Goal: Find specific page/section: Find specific page/section

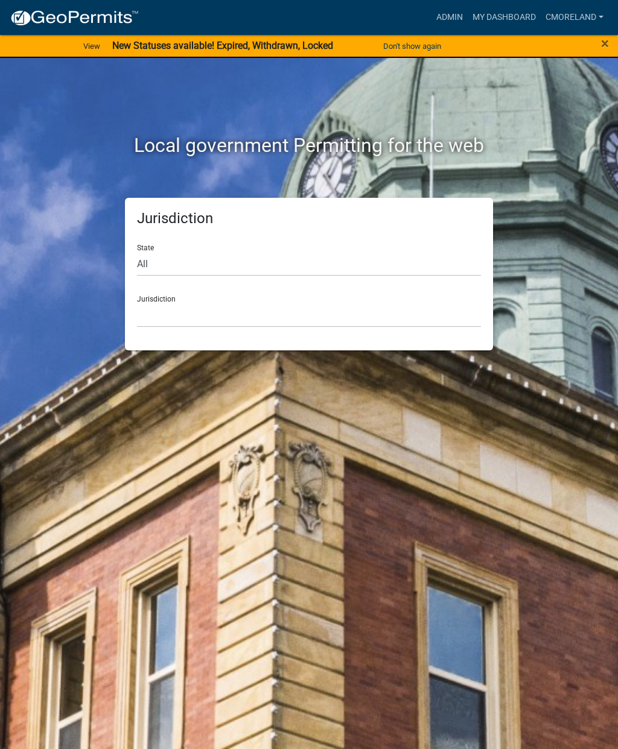
click at [449, 25] on link "Admin" at bounding box center [449, 17] width 36 height 23
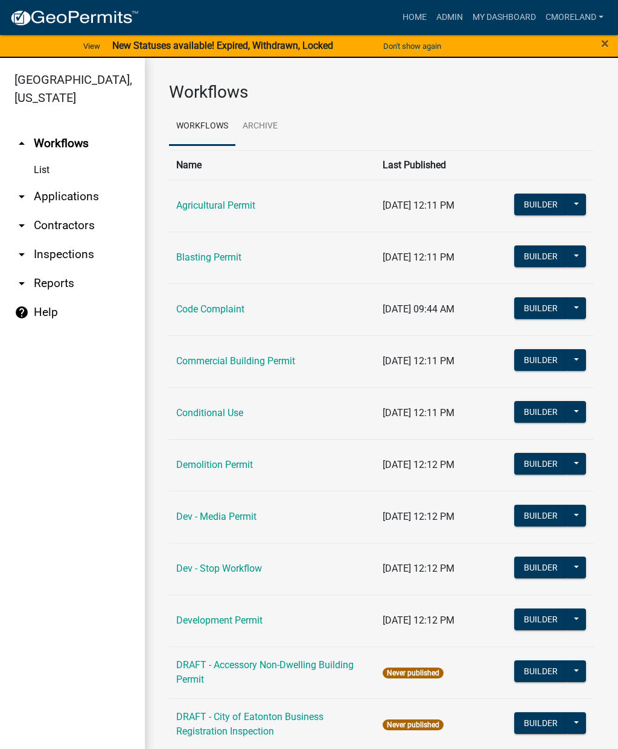
click at [77, 254] on link "arrow_drop_down Inspections" at bounding box center [72, 254] width 145 height 29
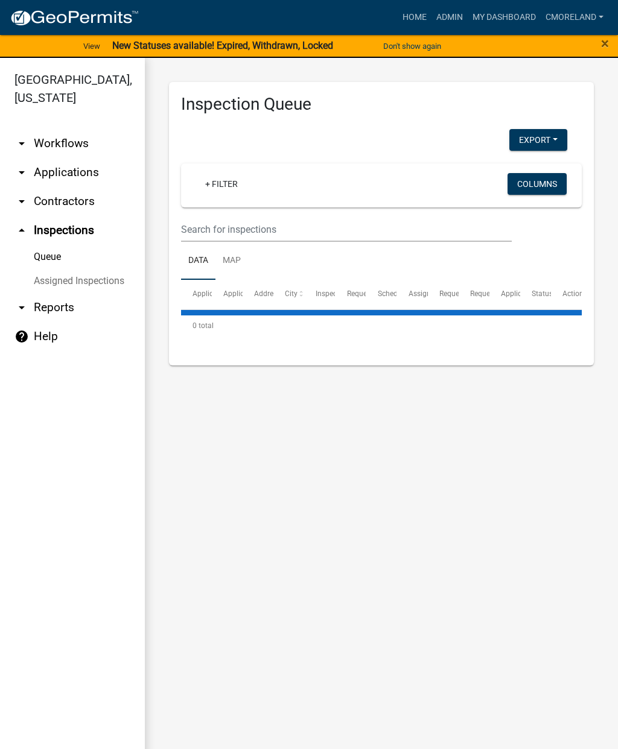
select select "2: 50"
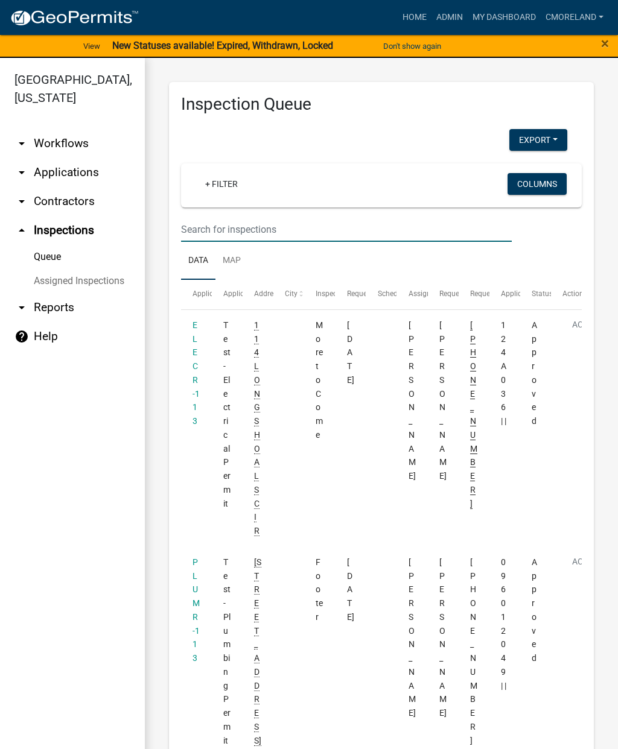
click at [215, 218] on input "text" at bounding box center [346, 229] width 331 height 25
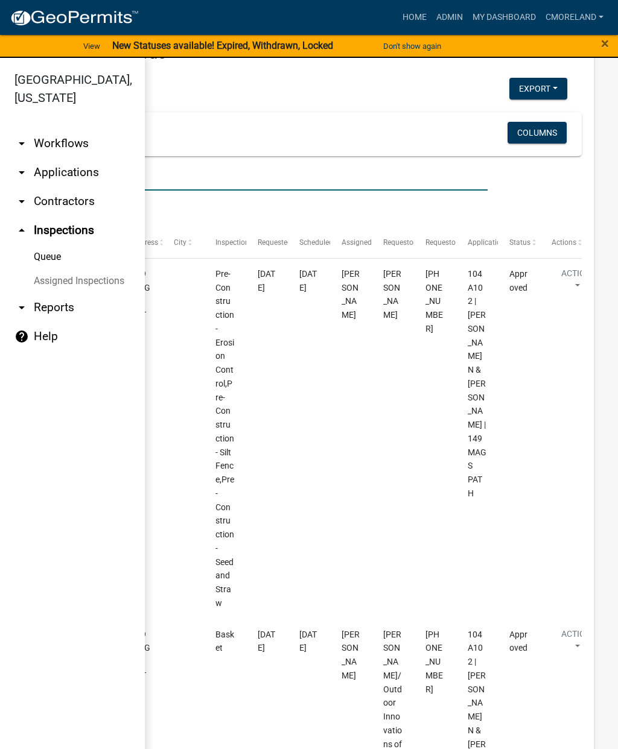
scroll to position [19, 0]
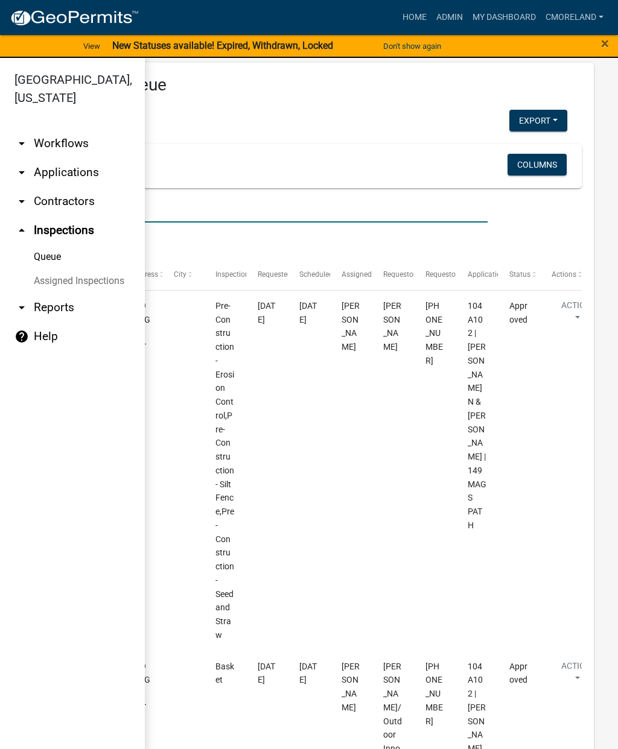
click at [262, 147] on div "+ Filter Columns" at bounding box center [309, 166] width 534 height 44
click at [361, 111] on div "Export Excel Format (.xlsx) CSV Format (.csv)" at bounding box center [301, 122] width 549 height 25
click at [245, 208] on input "149 mags path" at bounding box center [261, 210] width 451 height 25
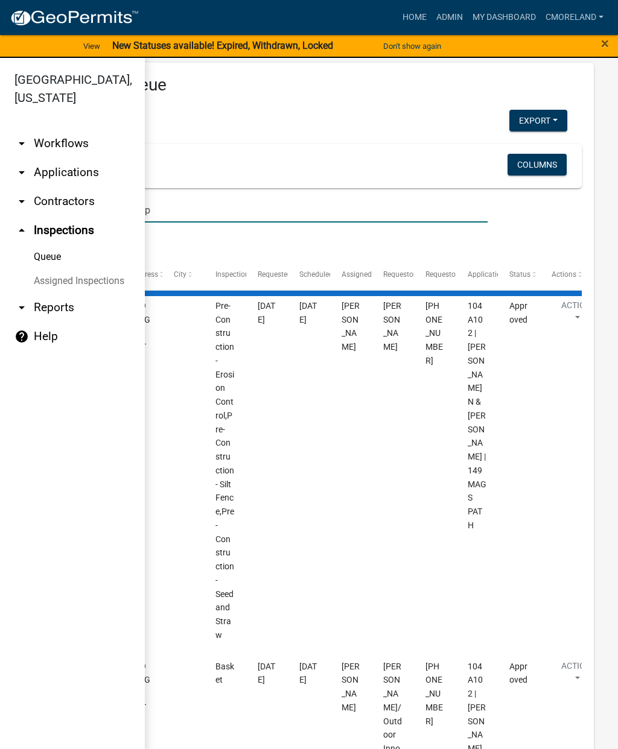
scroll to position [0, 0]
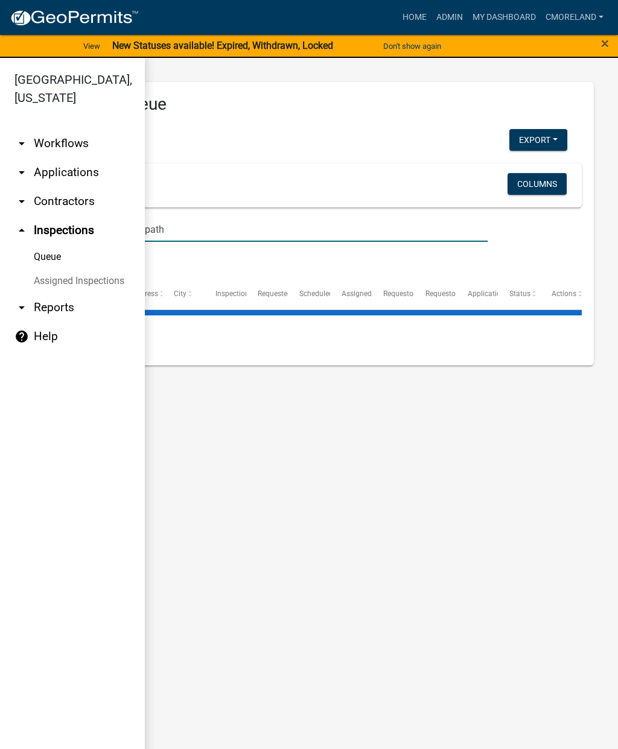
type input "149 mags pathetic mags path"
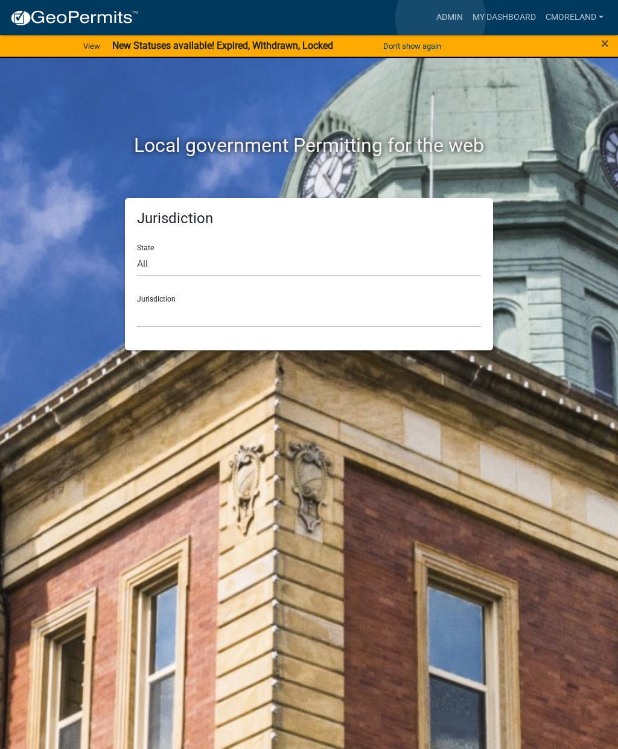
click at [440, 18] on link "Admin" at bounding box center [449, 17] width 36 height 23
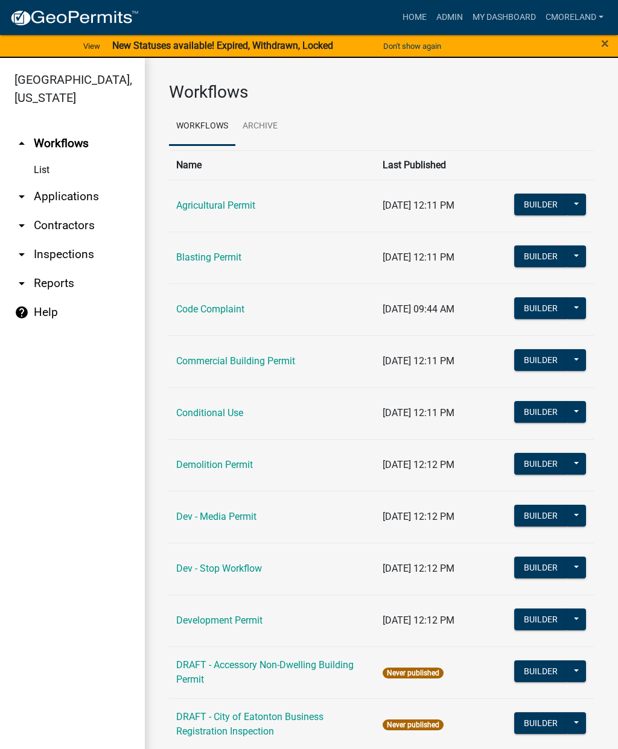
click at [70, 253] on link "arrow_drop_down Inspections" at bounding box center [72, 254] width 145 height 29
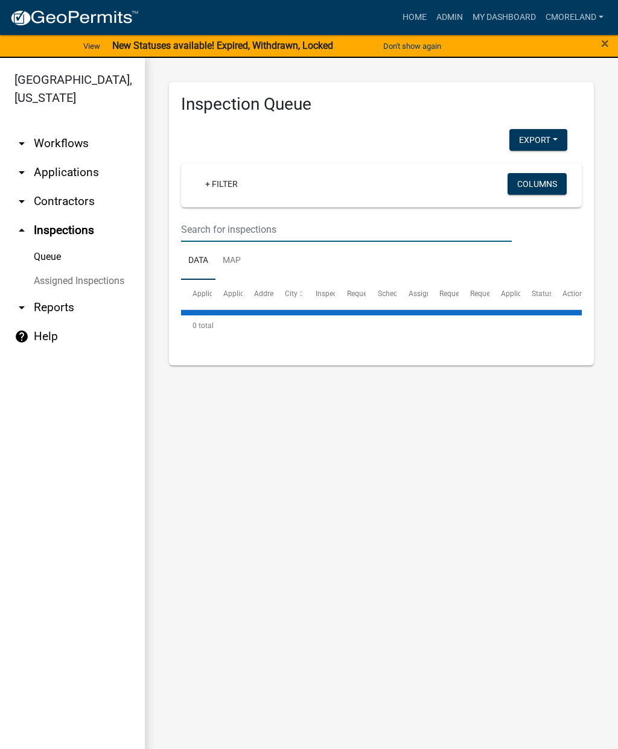
click at [215, 232] on input "text" at bounding box center [346, 229] width 331 height 25
type input "1"
select select "2: 50"
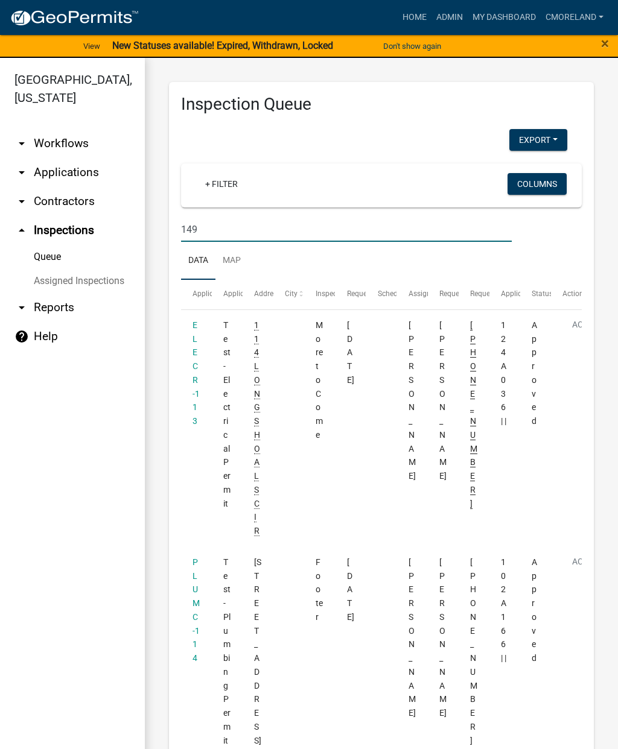
type input "149 mags path"
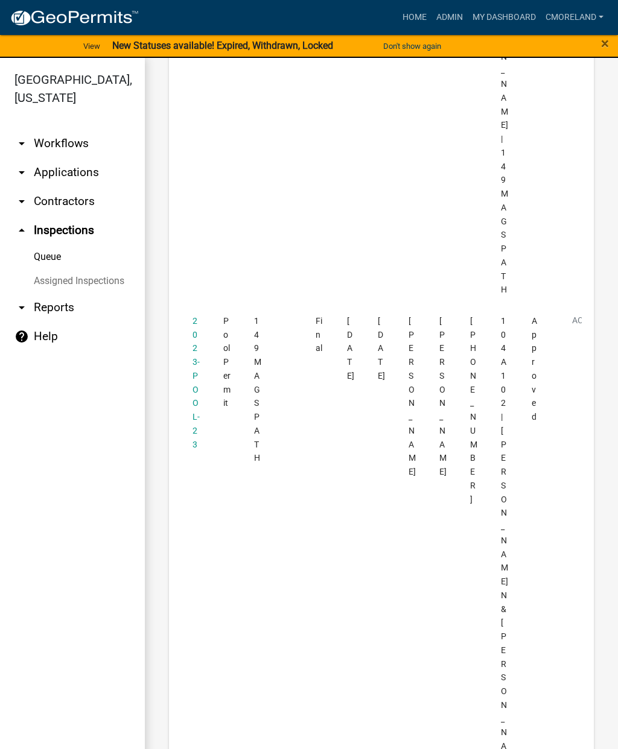
scroll to position [2223, 0]
